Goal: Transaction & Acquisition: Download file/media

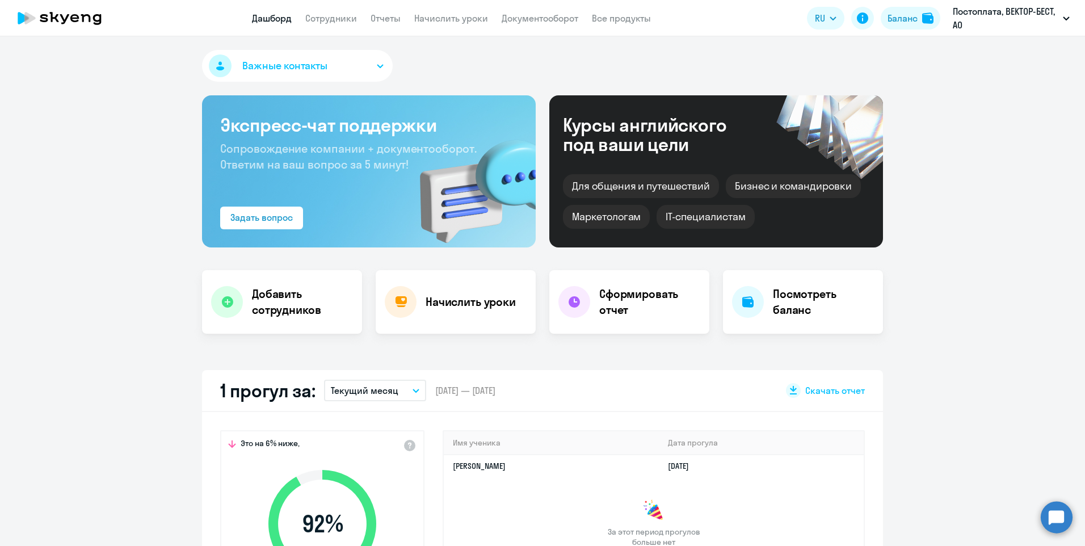
click at [413, 393] on button "Текущий месяц" at bounding box center [375, 390] width 102 height 22
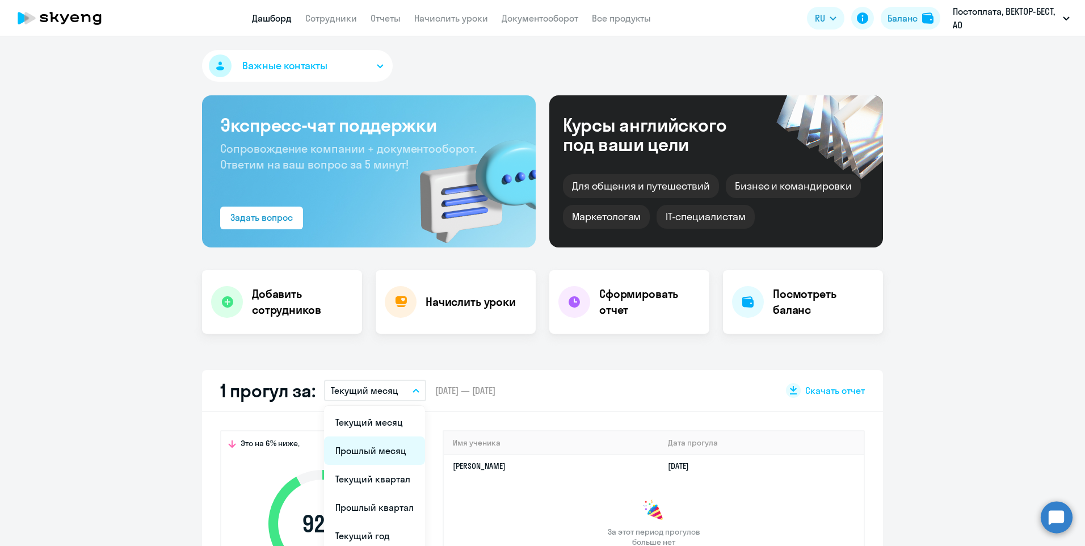
click at [399, 452] on li "Прошлый месяц" at bounding box center [374, 450] width 101 height 28
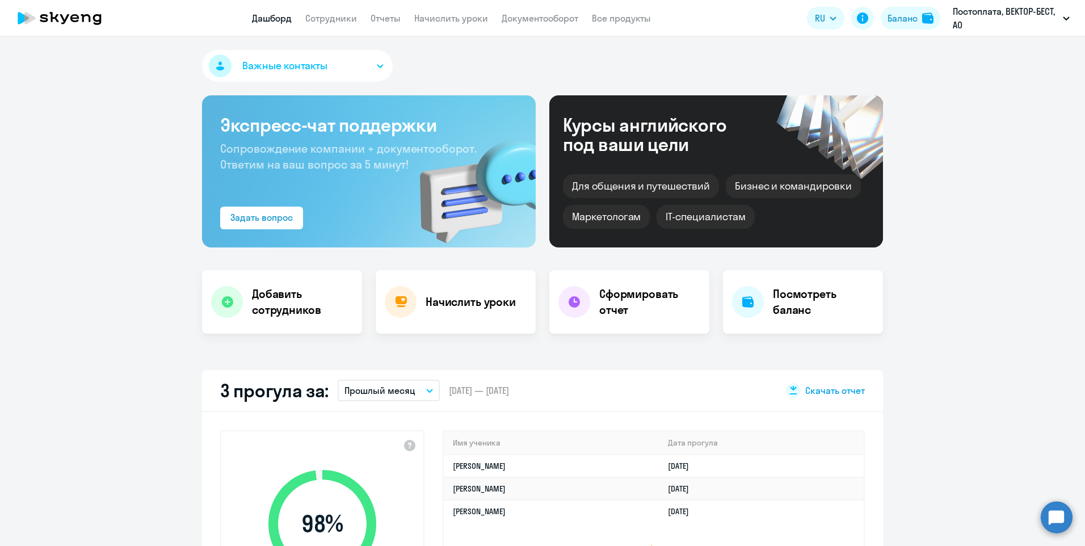
click at [790, 394] on icon at bounding box center [793, 393] width 7 height 1
select select "30"
drag, startPoint x: 948, startPoint y: 426, endPoint x: 891, endPoint y: 369, distance: 80.6
click at [948, 426] on app-truancy-attendance-dashboard "3 прогула за: Прошлый месяц Текущий месяц Прошлый месяц Текущий квартал [GEOGRA…" at bounding box center [542, 512] width 1085 height 285
click at [395, 16] on link "Отчеты" at bounding box center [385, 17] width 30 height 11
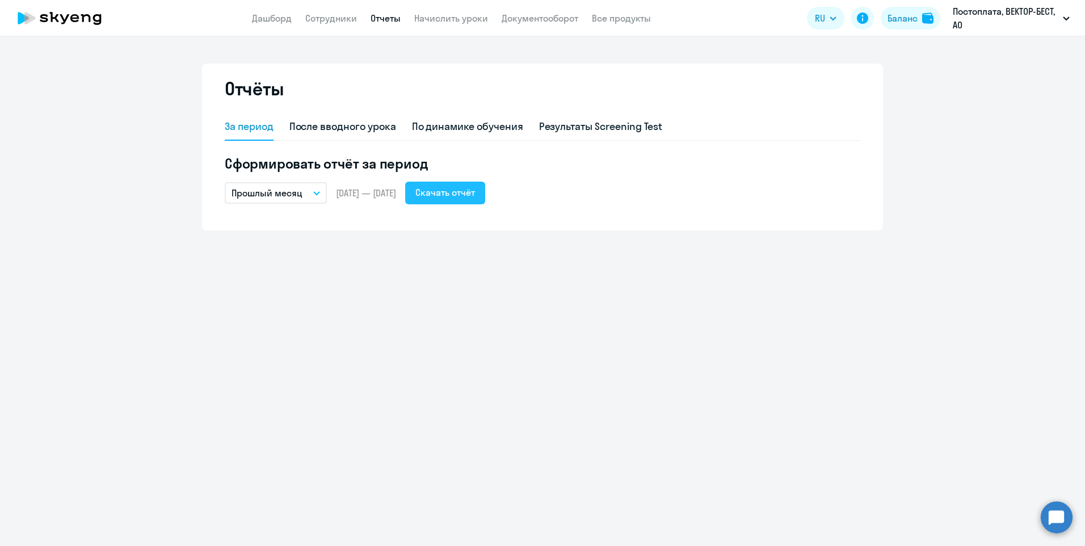
click at [470, 193] on div "Скачать отчёт" at bounding box center [445, 192] width 60 height 14
click at [318, 191] on icon "button" at bounding box center [316, 193] width 7 height 4
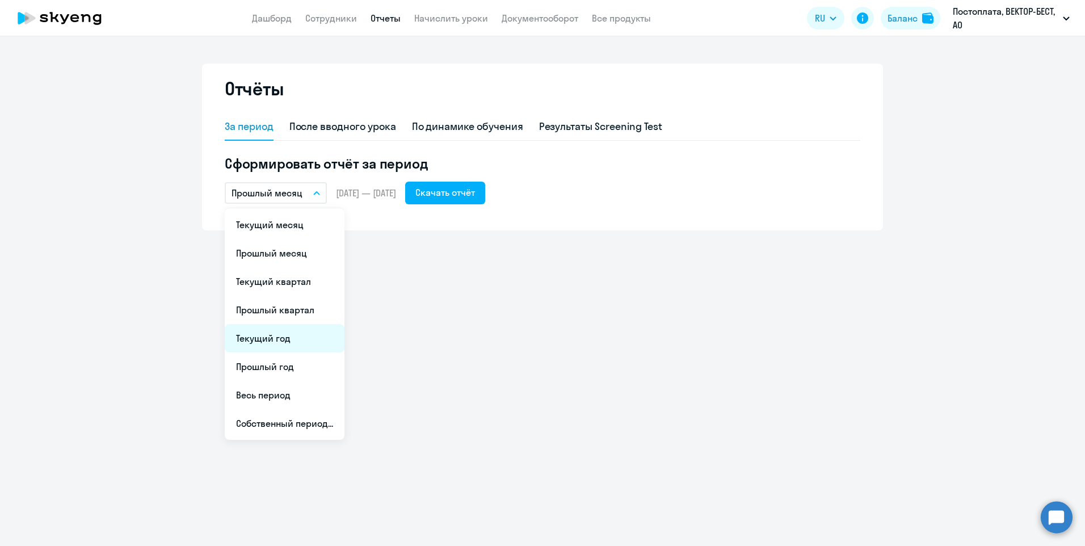
click at [284, 334] on li "Текущий год" at bounding box center [285, 338] width 120 height 28
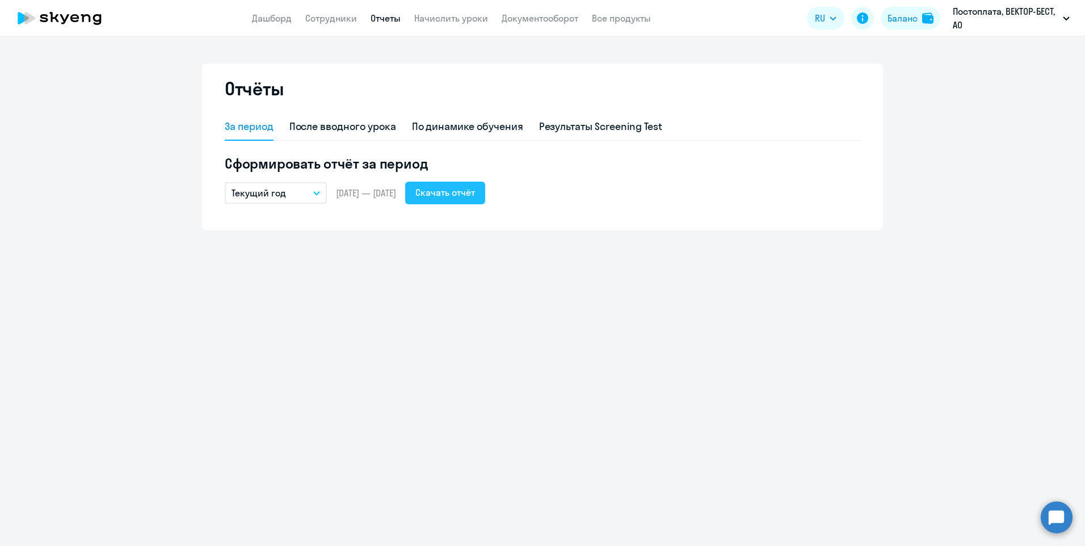
click at [475, 192] on div "Скачать отчёт" at bounding box center [445, 192] width 60 height 14
click at [317, 185] on button "Текущий год" at bounding box center [276, 193] width 102 height 22
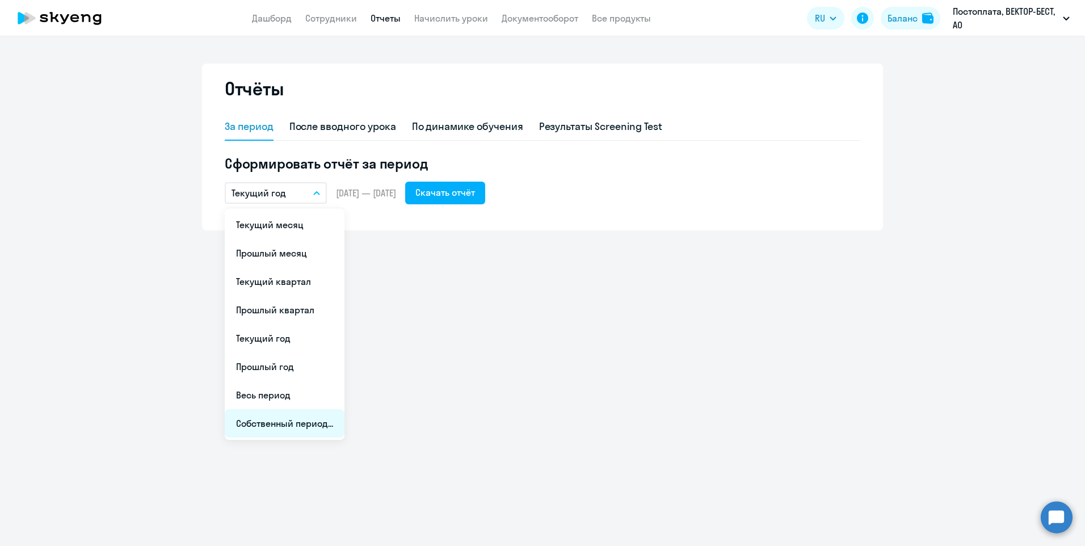
click at [303, 432] on li "Собственный период..." at bounding box center [285, 423] width 120 height 28
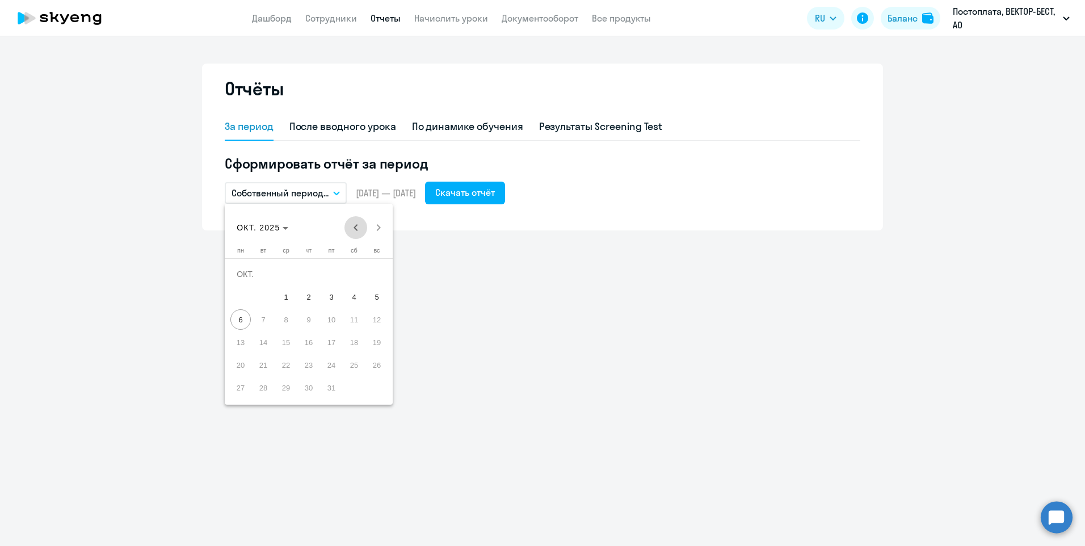
click at [352, 226] on span "Previous month" at bounding box center [355, 227] width 23 height 23
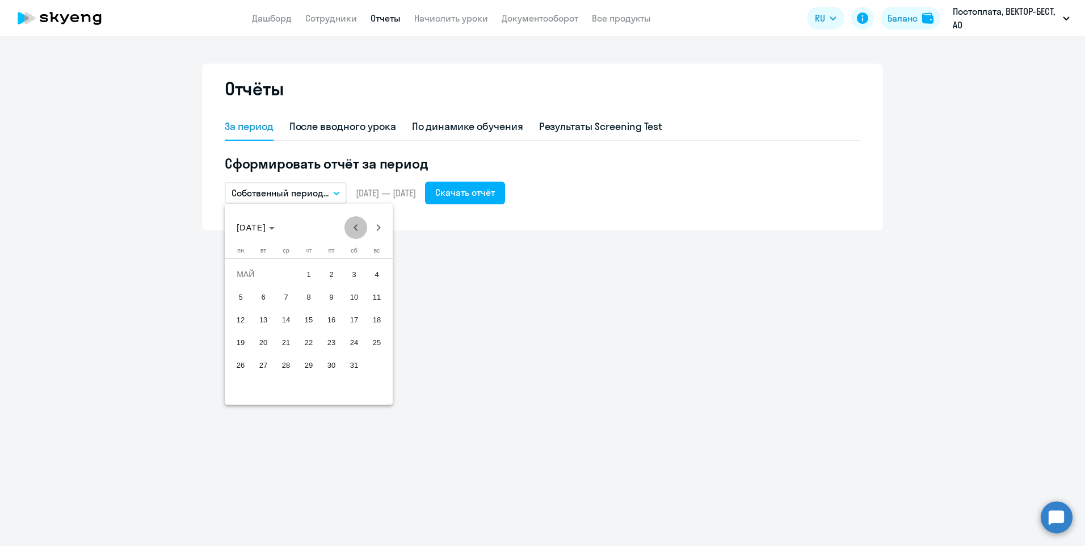
click at [352, 226] on span "Previous month" at bounding box center [355, 227] width 23 height 23
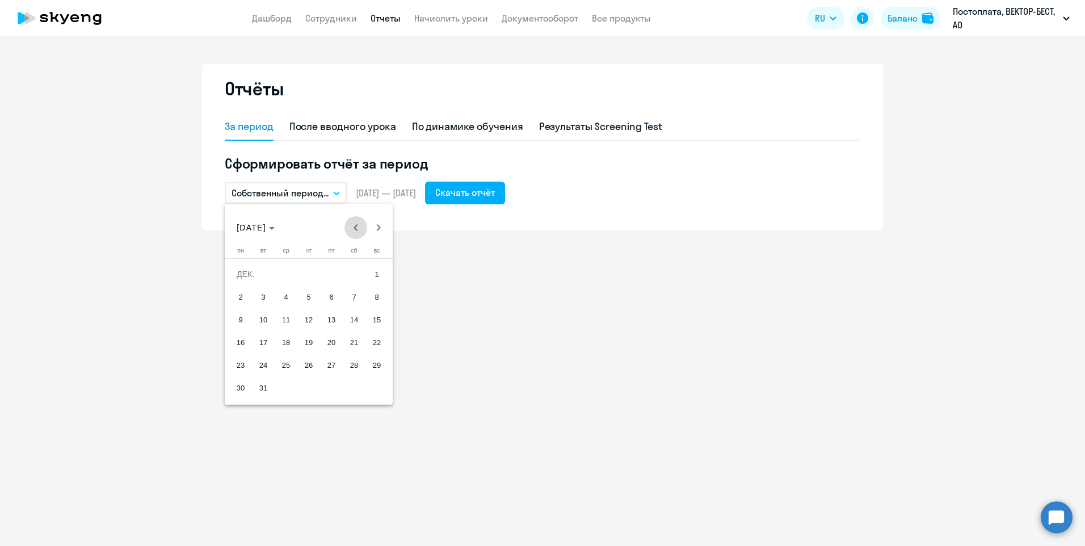
click at [352, 226] on span "Previous month" at bounding box center [355, 227] width 23 height 23
click at [374, 275] on span "1" at bounding box center [376, 274] width 20 height 20
click at [381, 229] on span "Next month" at bounding box center [378, 227] width 23 height 23
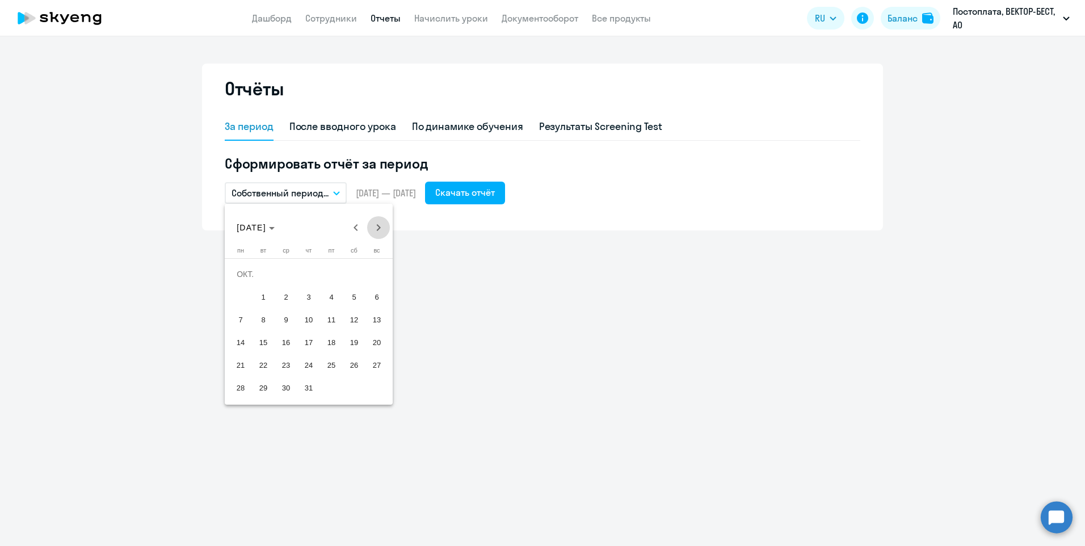
click at [381, 229] on span "Next month" at bounding box center [378, 227] width 23 height 23
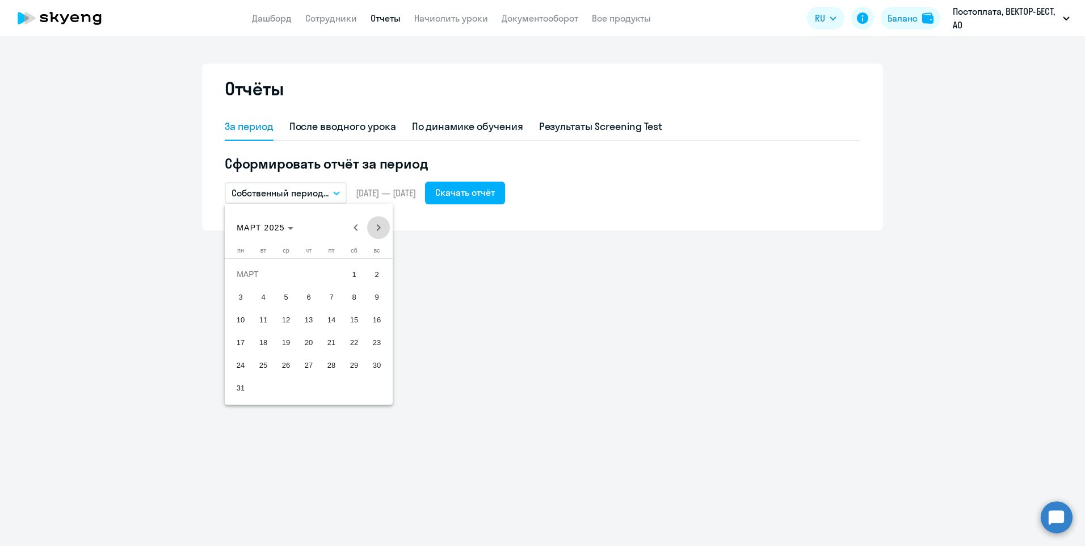
click at [381, 229] on span "Next month" at bounding box center [378, 227] width 23 height 23
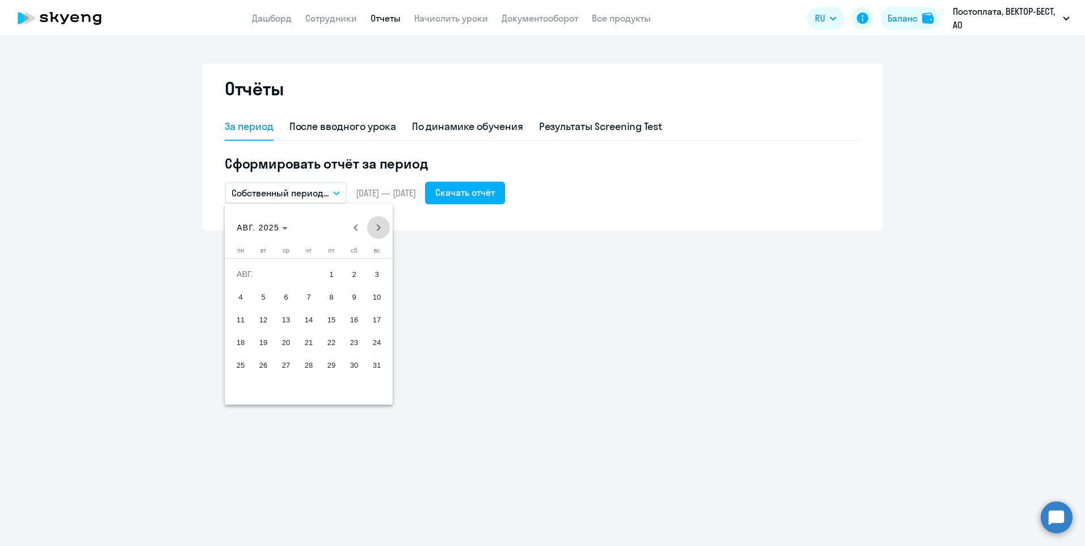
click at [381, 229] on span "Next month" at bounding box center [378, 227] width 23 height 23
click at [352, 230] on span "Previous month" at bounding box center [355, 227] width 23 height 23
click at [272, 391] on span "30" at bounding box center [263, 387] width 20 height 20
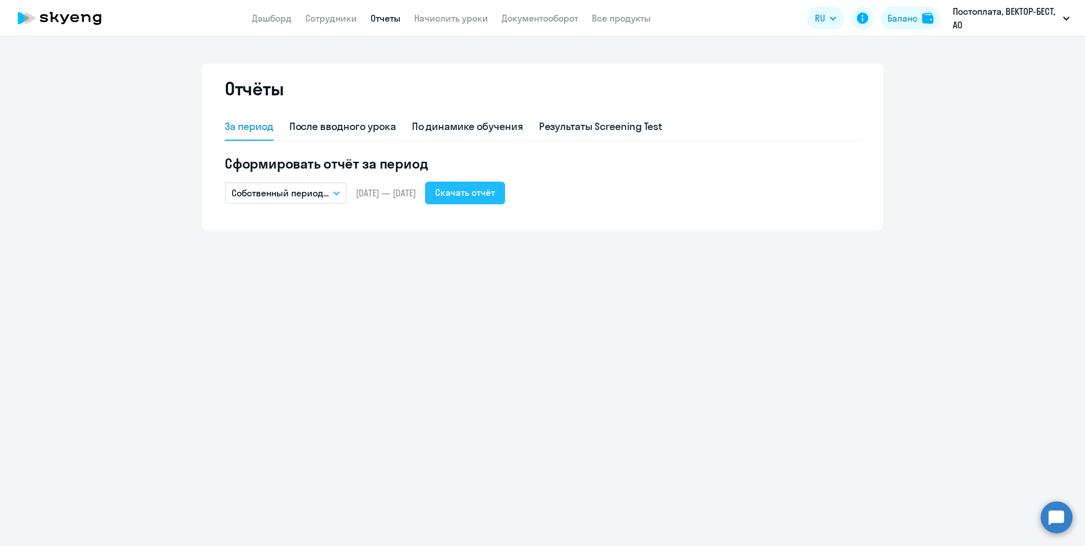
click at [489, 199] on button "Скачать отчёт" at bounding box center [465, 193] width 80 height 23
click at [747, 373] on div "Отчёты За период После вводного урока По динамике обучения Результаты Screening…" at bounding box center [542, 290] width 1085 height 509
click at [961, 337] on div "Отчёты За период После вводного урока По динамике обучения Результаты Screening…" at bounding box center [542, 290] width 1085 height 509
click at [315, 15] on link "Сотрудники" at bounding box center [331, 17] width 52 height 11
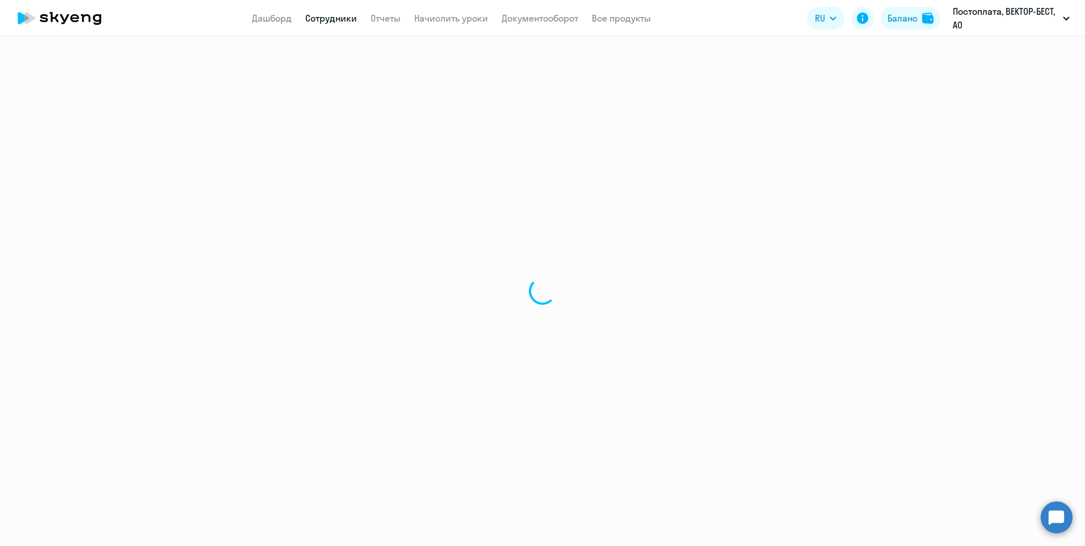
select select "30"
